Goal: Information Seeking & Learning: Learn about a topic

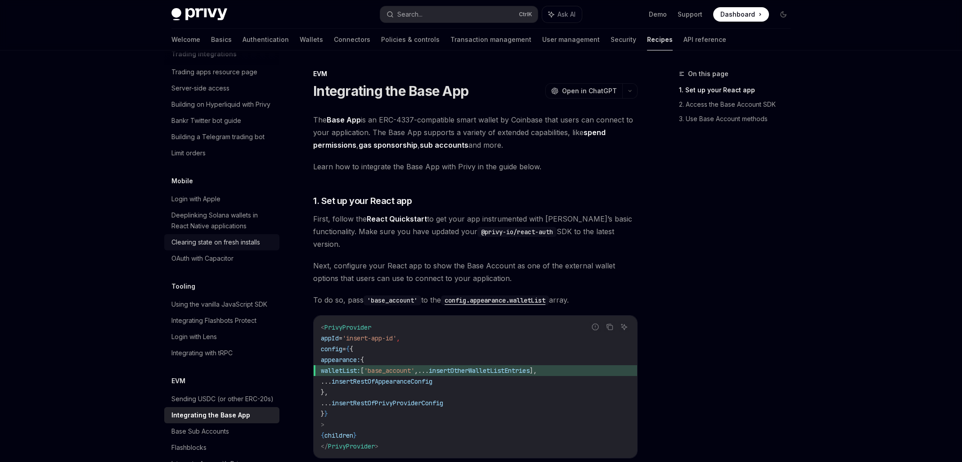
scroll to position [950, 0]
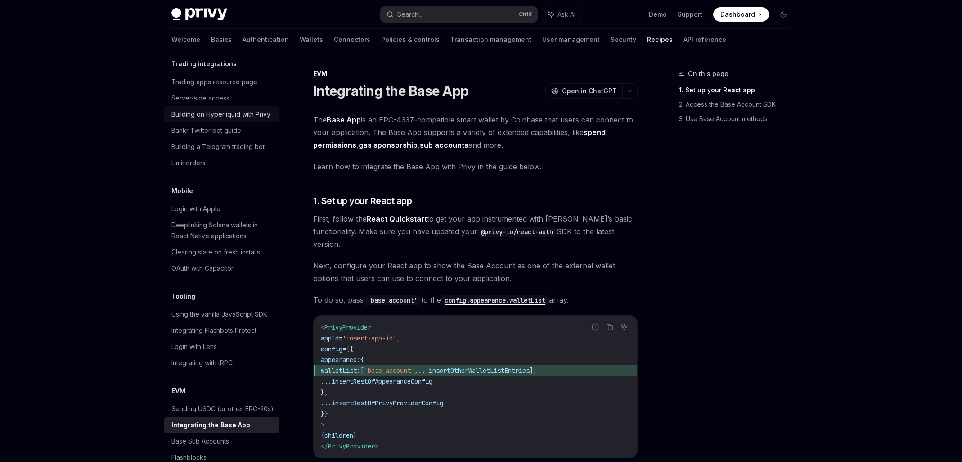
click at [243, 120] on div "Building on Hyperliquid with Privy" at bounding box center [220, 114] width 99 height 11
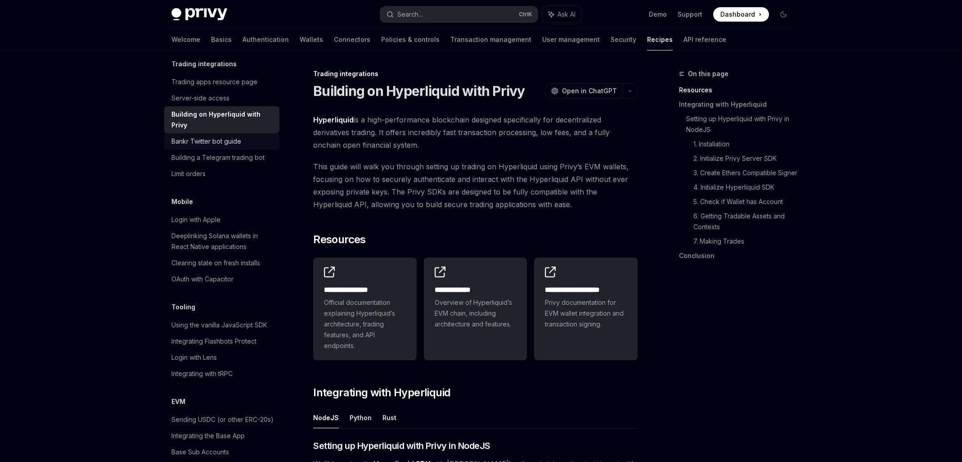
click at [235, 147] on div "Bankr Twitter bot guide" at bounding box center [206, 141] width 70 height 11
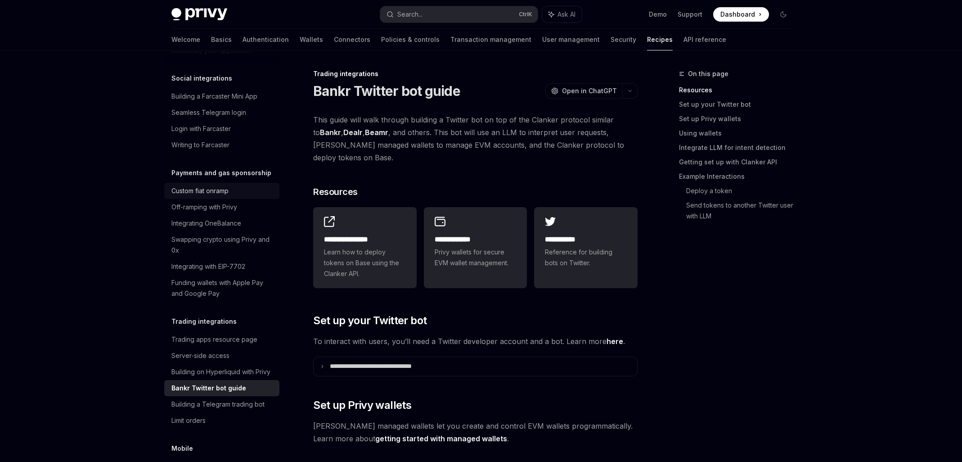
scroll to position [680, 0]
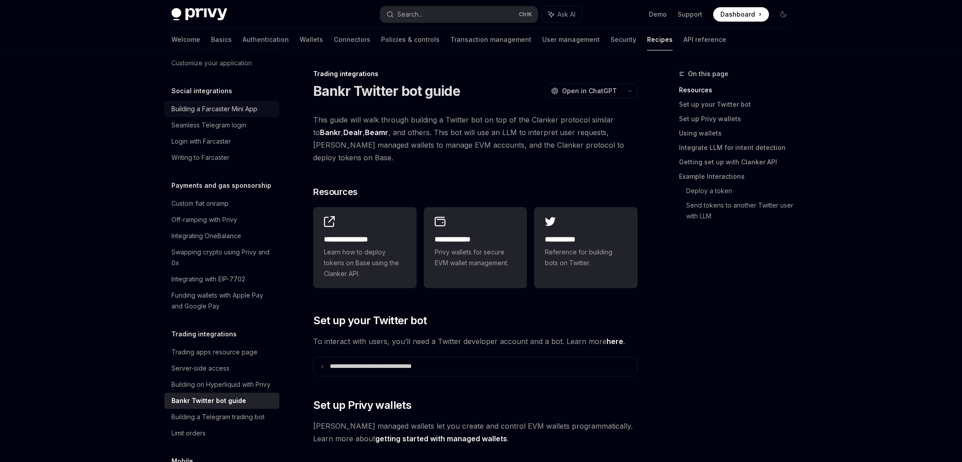
click at [227, 114] on div "Building a Farcaster Mini App" at bounding box center [214, 109] width 86 height 11
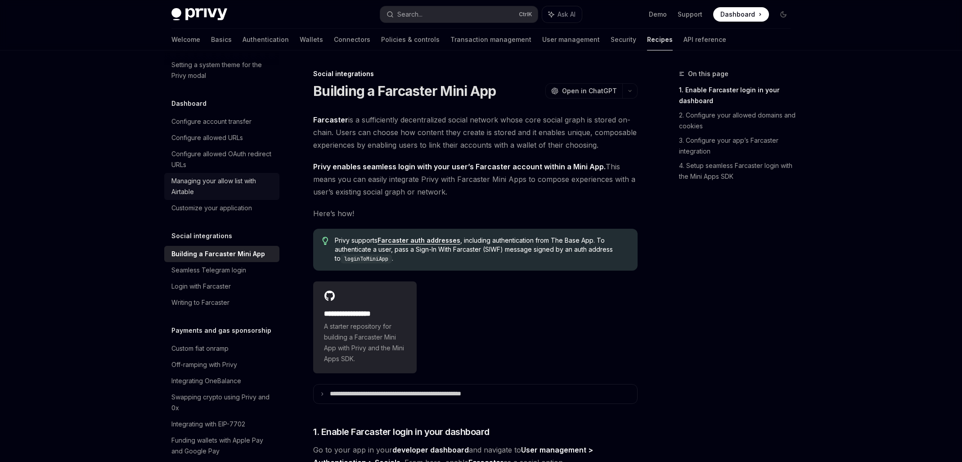
scroll to position [515, 0]
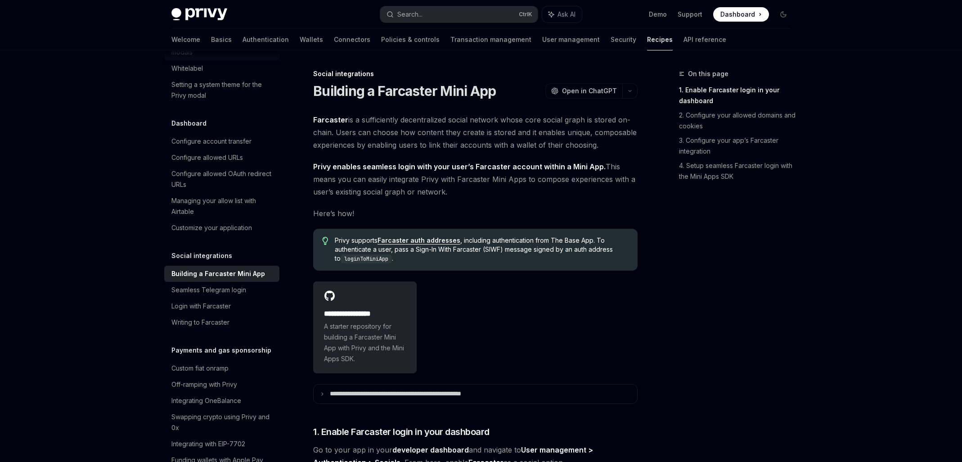
click at [234, 58] on div "Configuring wallet confirmation modals" at bounding box center [222, 47] width 103 height 22
type textarea "*"
